Goal: Task Accomplishment & Management: Use online tool/utility

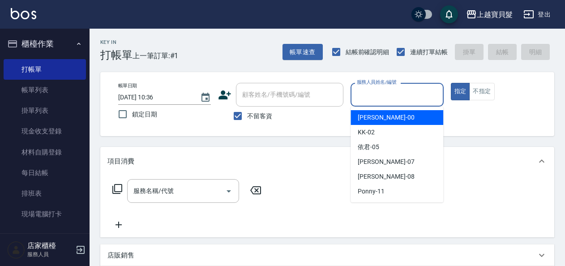
click at [390, 97] on input "服務人員姓名/編號" at bounding box center [397, 95] width 85 height 16
click at [382, 118] on div "小華 -00" at bounding box center [397, 117] width 93 height 15
type input "小華-00"
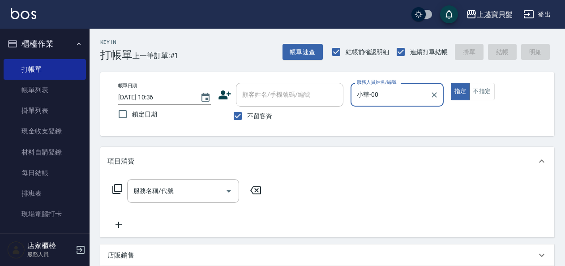
click at [120, 186] on icon at bounding box center [117, 189] width 11 height 11
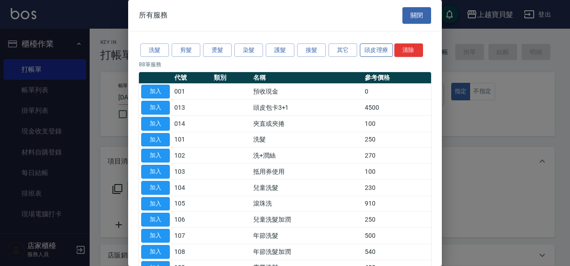
click at [369, 47] on button "頭皮理療" at bounding box center [376, 50] width 33 height 14
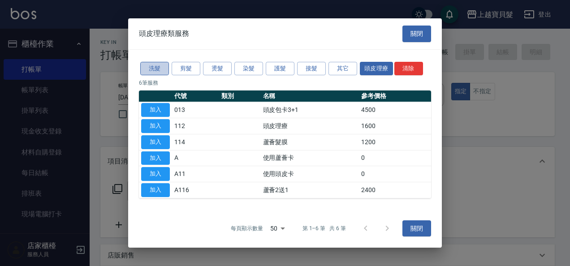
click at [155, 70] on button "洗髮" at bounding box center [154, 69] width 29 height 14
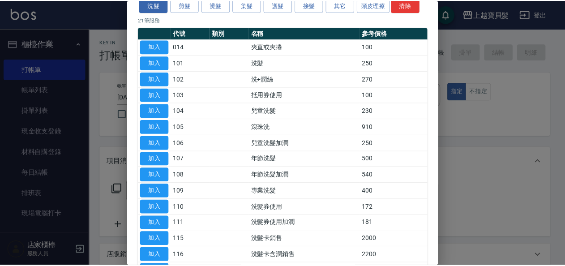
scroll to position [90, 0]
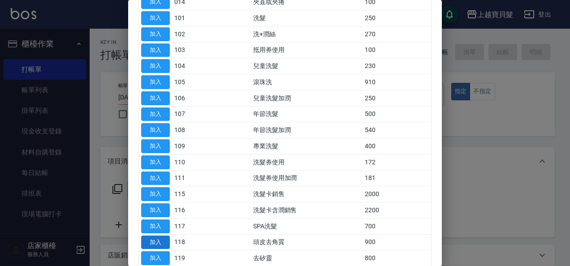
click at [153, 238] on button "加入" at bounding box center [155, 243] width 29 height 14
type input "頭皮去角質(118)"
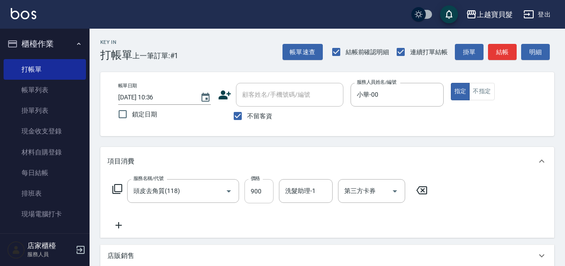
click at [249, 190] on input "900" at bounding box center [258, 191] width 29 height 24
type input "1070"
click at [280, 207] on div "服務名稱/代號 頭皮去角質(118) 服務名稱/代號 價格 1070 價格 洗髮助理-1 洗髮助理-1 第三方卡券 第三方卡券" at bounding box center [270, 204] width 326 height 51
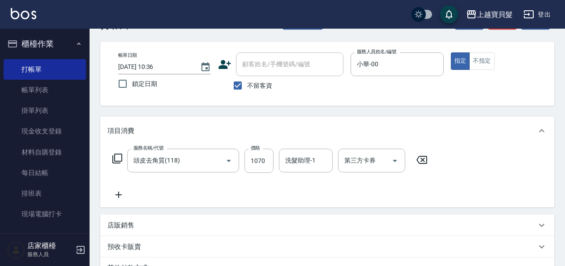
scroll to position [45, 0]
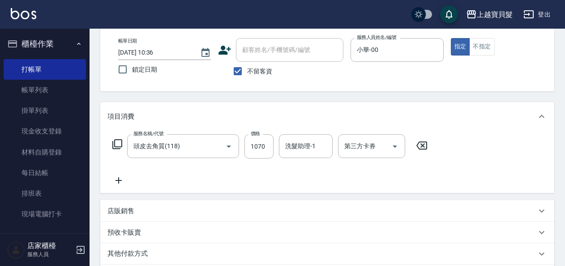
click at [132, 208] on p "店販銷售" at bounding box center [120, 210] width 27 height 9
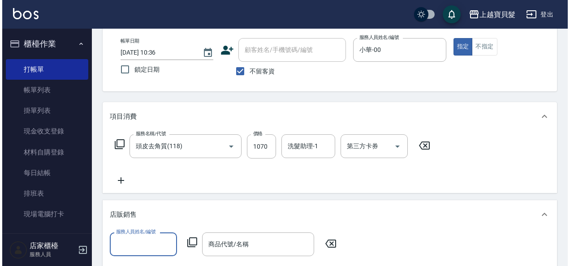
scroll to position [0, 0]
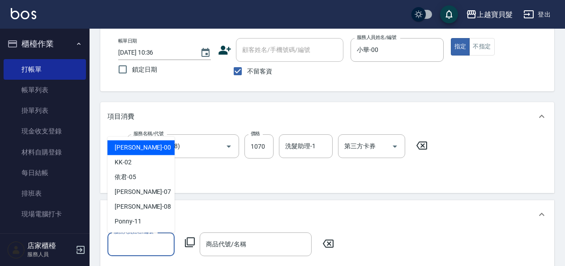
click at [126, 240] on input "服務人員姓名/編號" at bounding box center [141, 244] width 59 height 16
click at [136, 150] on div "小華 -00" at bounding box center [140, 147] width 67 height 15
type input "小華-00"
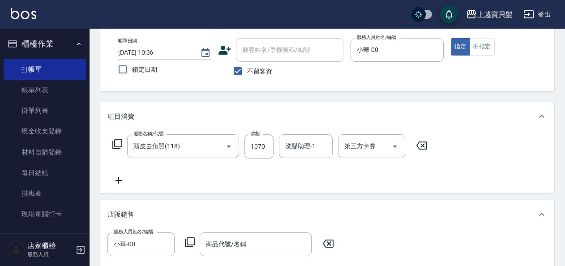
click at [192, 241] on icon at bounding box center [189, 242] width 11 height 11
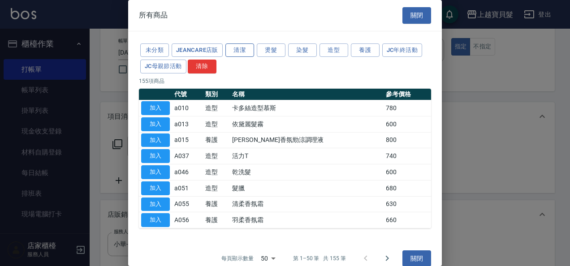
click at [238, 51] on button "清潔" at bounding box center [239, 50] width 29 height 14
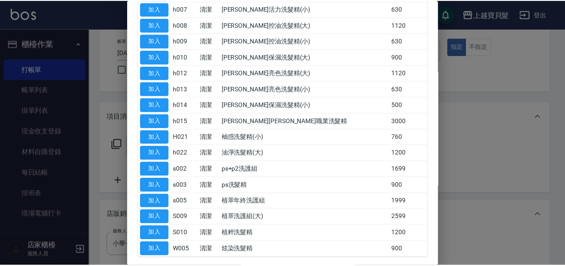
scroll to position [422, 0]
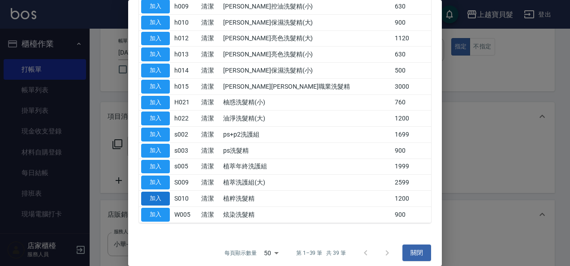
click at [166, 192] on button "加入" at bounding box center [155, 199] width 29 height 14
type input "植粹洗髮精"
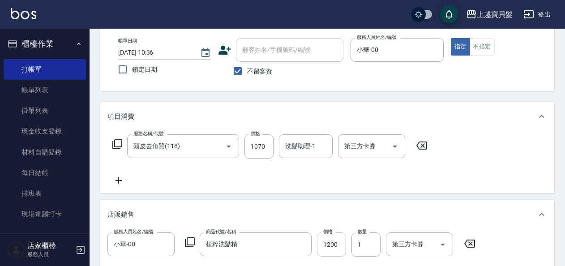
click at [332, 245] on input "1200" at bounding box center [331, 244] width 29 height 24
type input "1080"
click at [361, 194] on div "項目消費 服務名稱/代號 頭皮去角質(118) 服務名稱/代號 價格 1070 價格 洗髮助理-1 洗髮助理-1 第三方卡券 第三方卡券 店販銷售 服務人員姓…" at bounding box center [327, 232] width 454 height 261
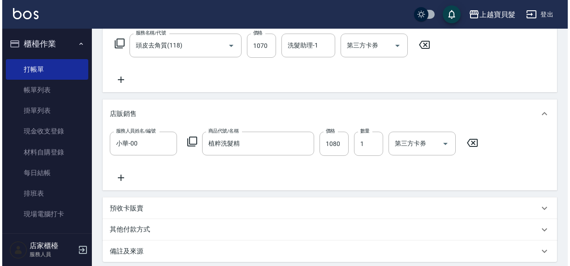
scroll to position [242, 0]
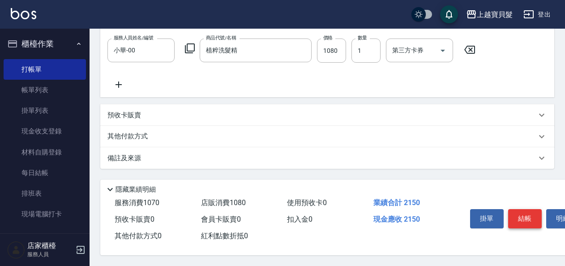
click at [515, 210] on button "結帳" at bounding box center [525, 218] width 34 height 19
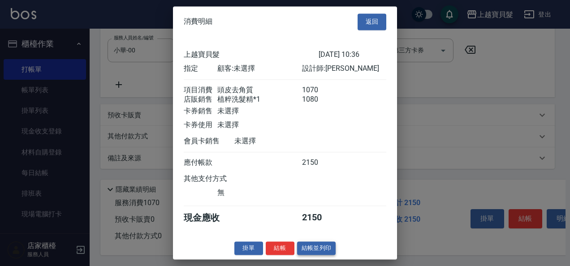
click at [317, 251] on button "結帳並列印" at bounding box center [316, 248] width 39 height 14
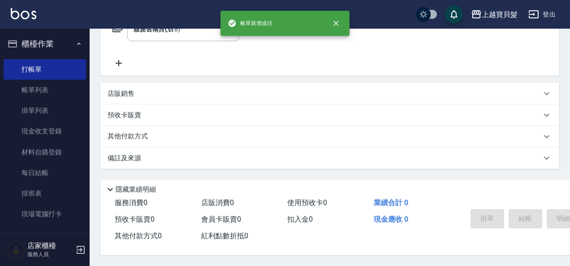
type input "[DATE] 13:42"
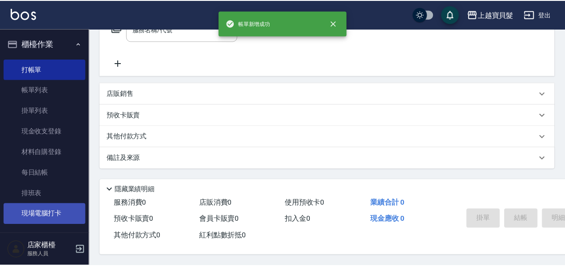
scroll to position [0, 0]
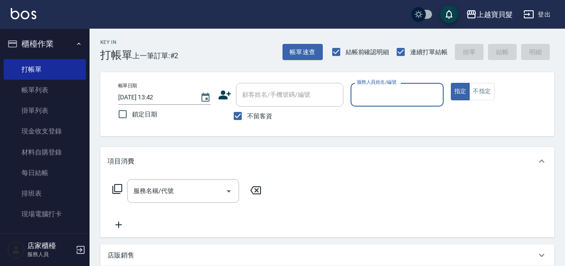
click at [378, 92] on input "服務人員姓名/編號" at bounding box center [397, 95] width 85 height 16
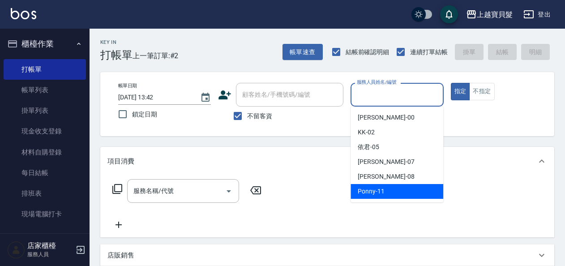
click at [373, 188] on span "Ponny -11" at bounding box center [371, 191] width 27 height 9
type input "Ponny-11"
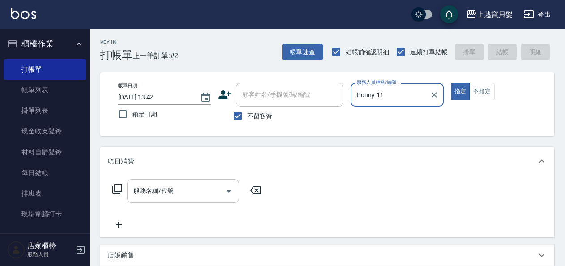
click at [146, 199] on div "服務名稱/代號" at bounding box center [183, 191] width 112 height 24
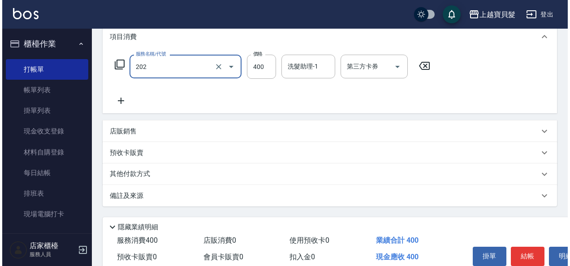
scroll to position [134, 0]
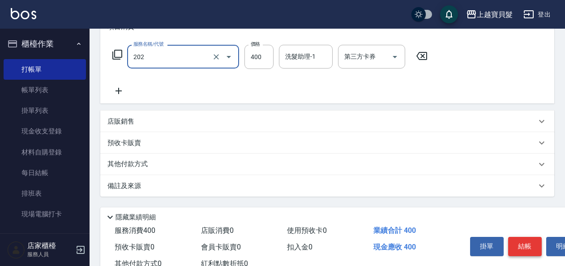
type input "剪髮(202)"
click at [521, 240] on button "結帳" at bounding box center [525, 246] width 34 height 19
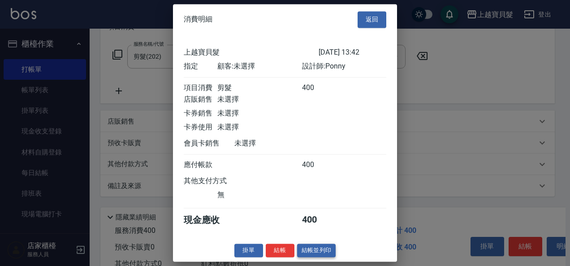
click at [321, 257] on button "結帳並列印" at bounding box center [316, 251] width 39 height 14
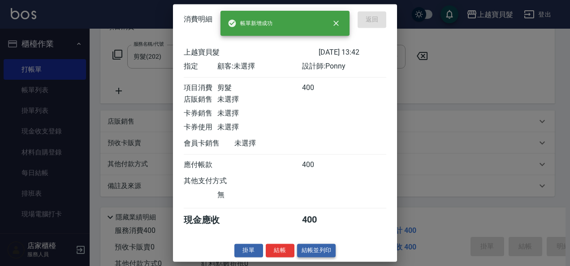
type input "[DATE] 13:51"
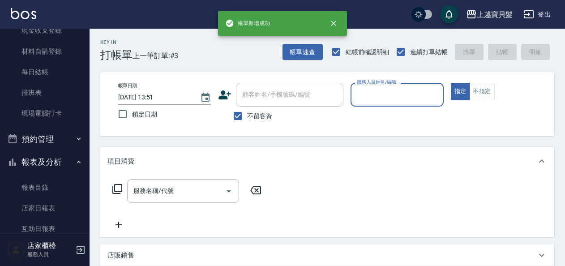
scroll to position [179, 0]
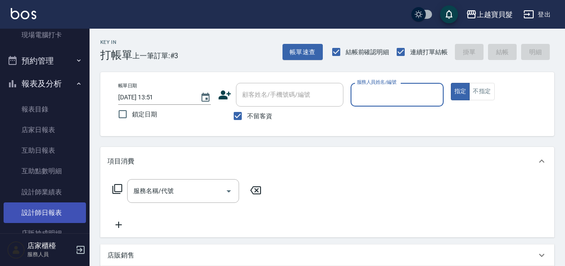
click at [56, 210] on link "設計師日報表" at bounding box center [45, 212] width 82 height 21
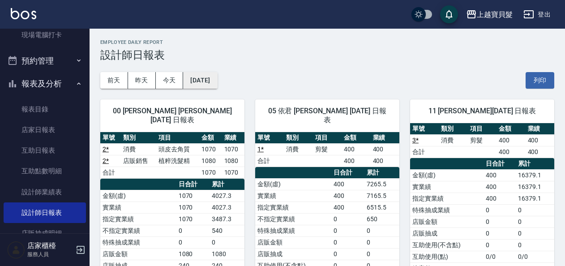
click at [217, 81] on button "[DATE]" at bounding box center [200, 80] width 34 height 17
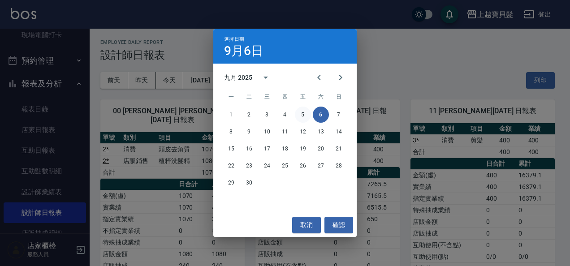
click at [309, 112] on button "5" at bounding box center [303, 115] width 16 height 16
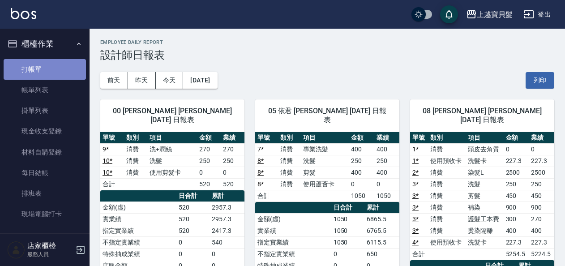
click at [45, 64] on link "打帳單" at bounding box center [45, 69] width 82 height 21
